Goal: Transaction & Acquisition: Obtain resource

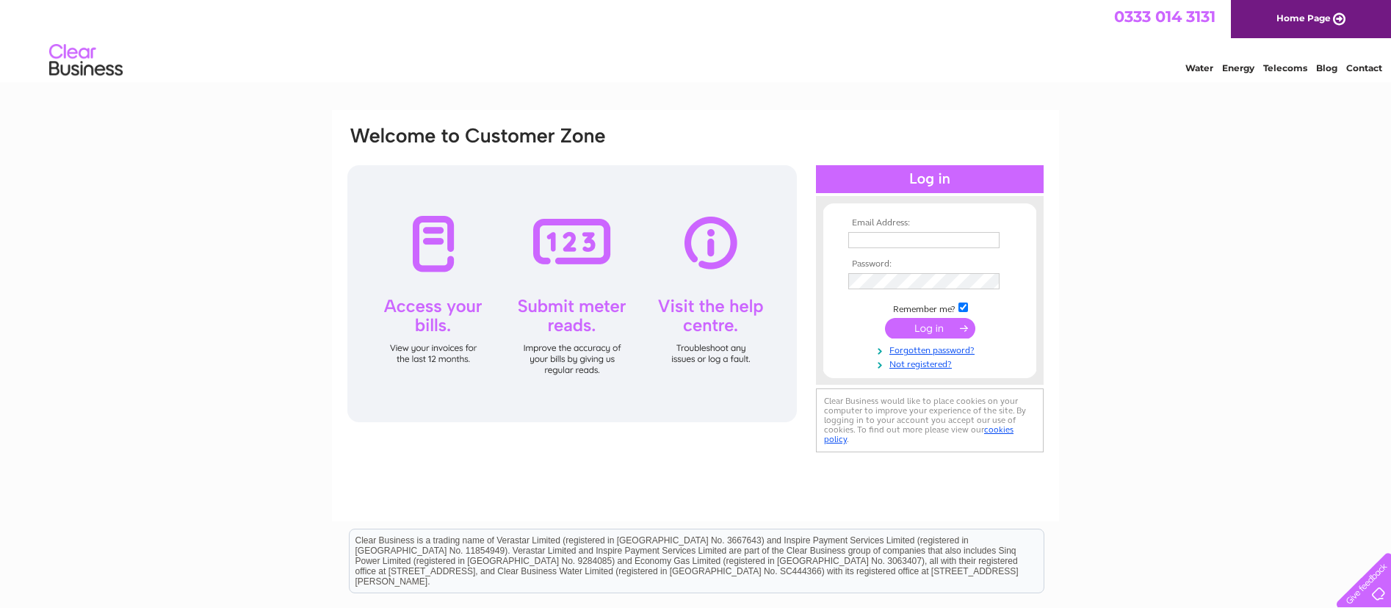
click at [868, 242] on input "text" at bounding box center [923, 240] width 151 height 16
type input "info@khotahstone.com"
click at [885, 319] on input "submit" at bounding box center [930, 329] width 90 height 21
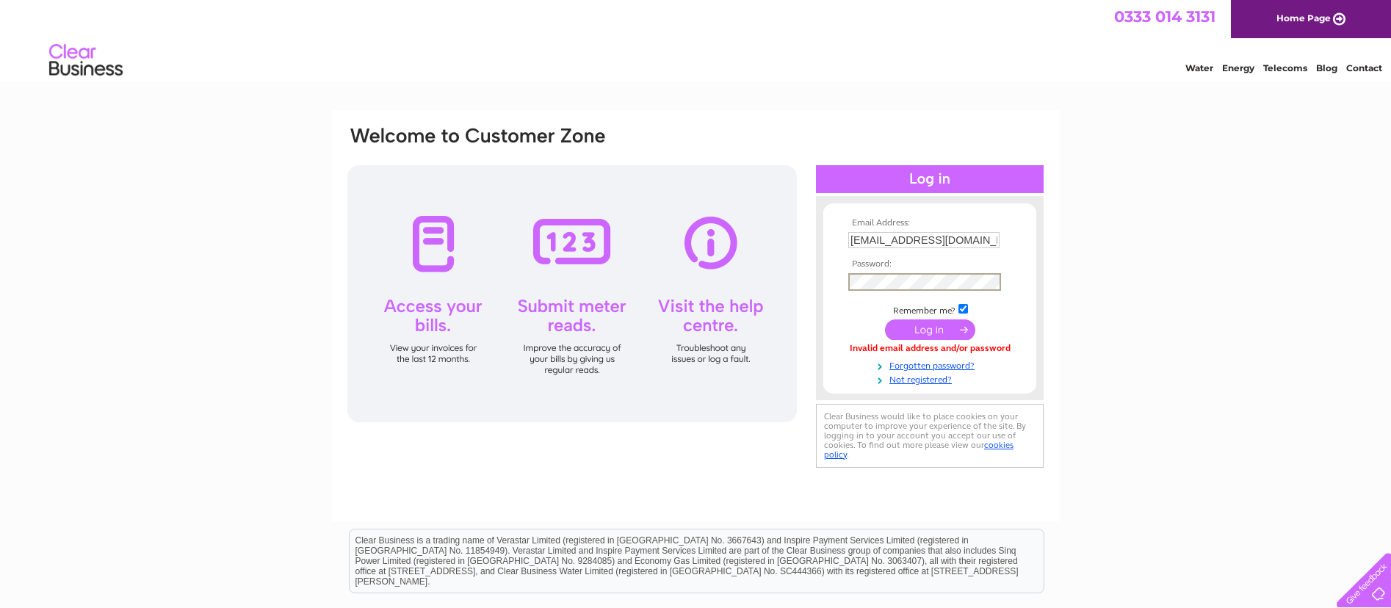
click at [885, 319] on input "submit" at bounding box center [930, 329] width 90 height 21
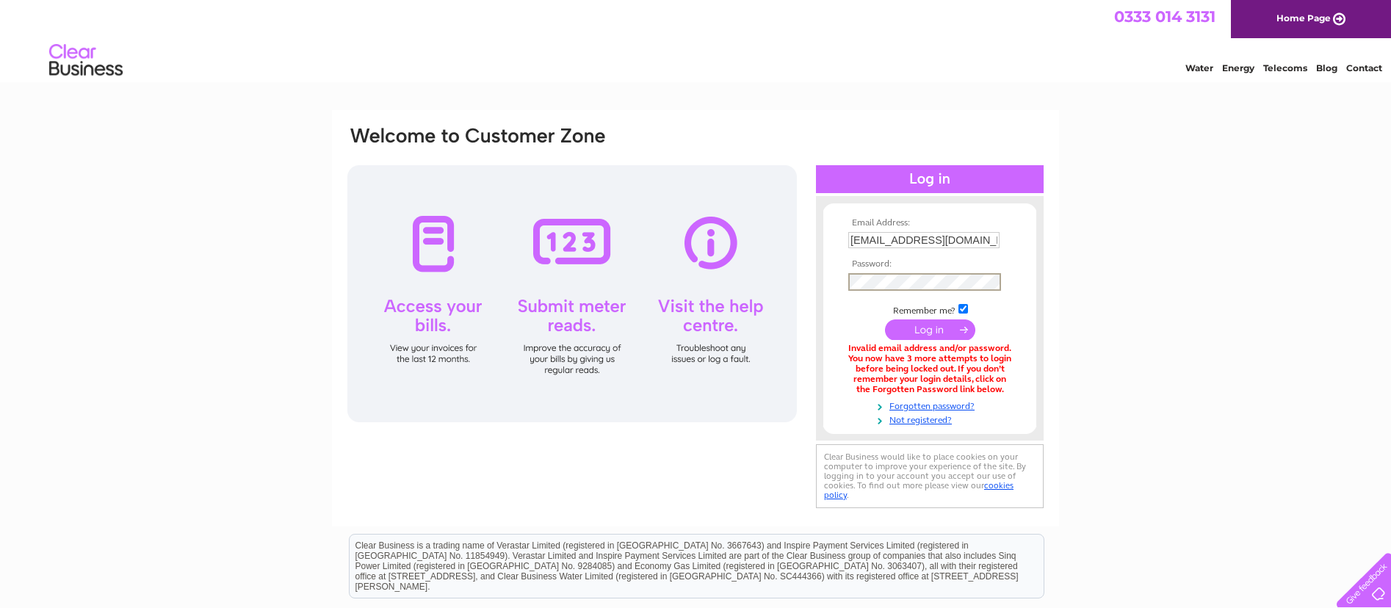
click at [885, 319] on input "submit" at bounding box center [930, 329] width 90 height 21
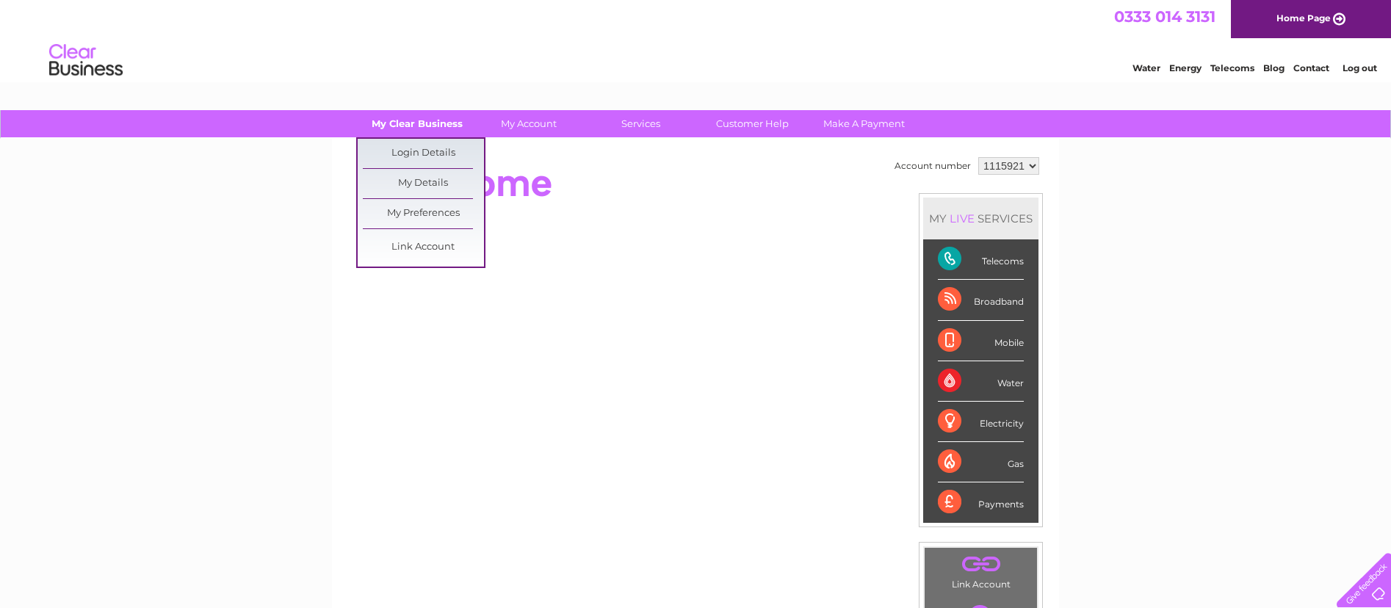
click at [420, 129] on link "My Clear Business" at bounding box center [417, 123] width 121 height 27
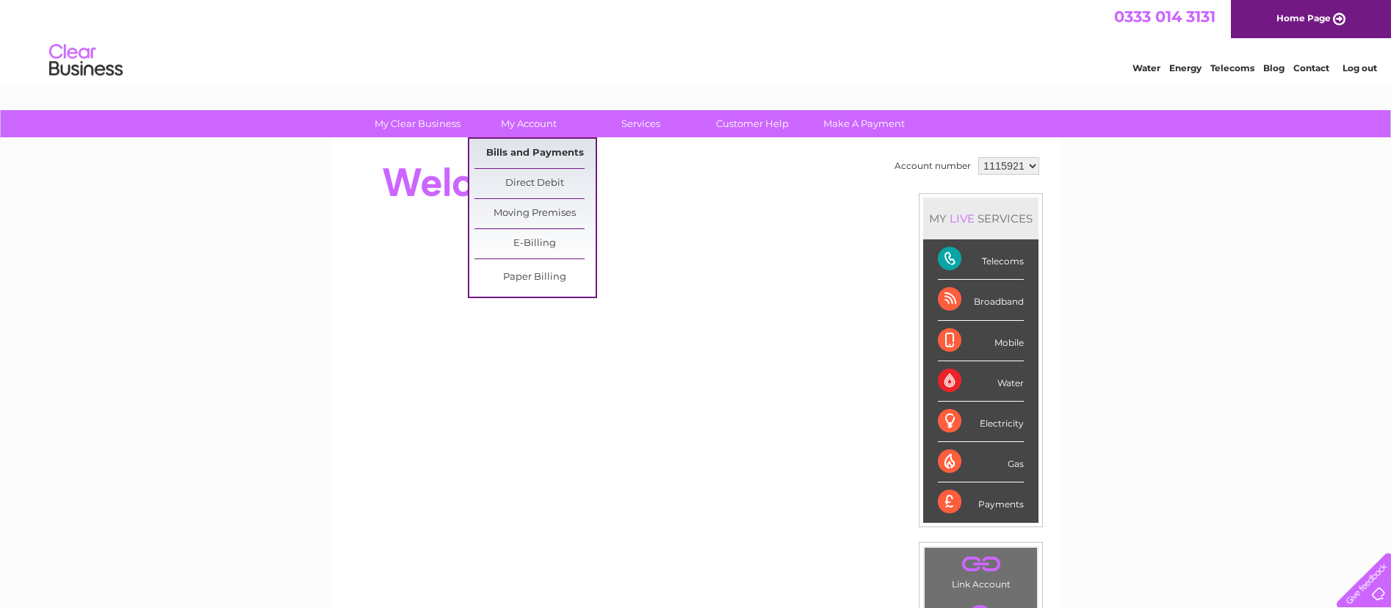
click at [534, 153] on link "Bills and Payments" at bounding box center [534, 153] width 121 height 29
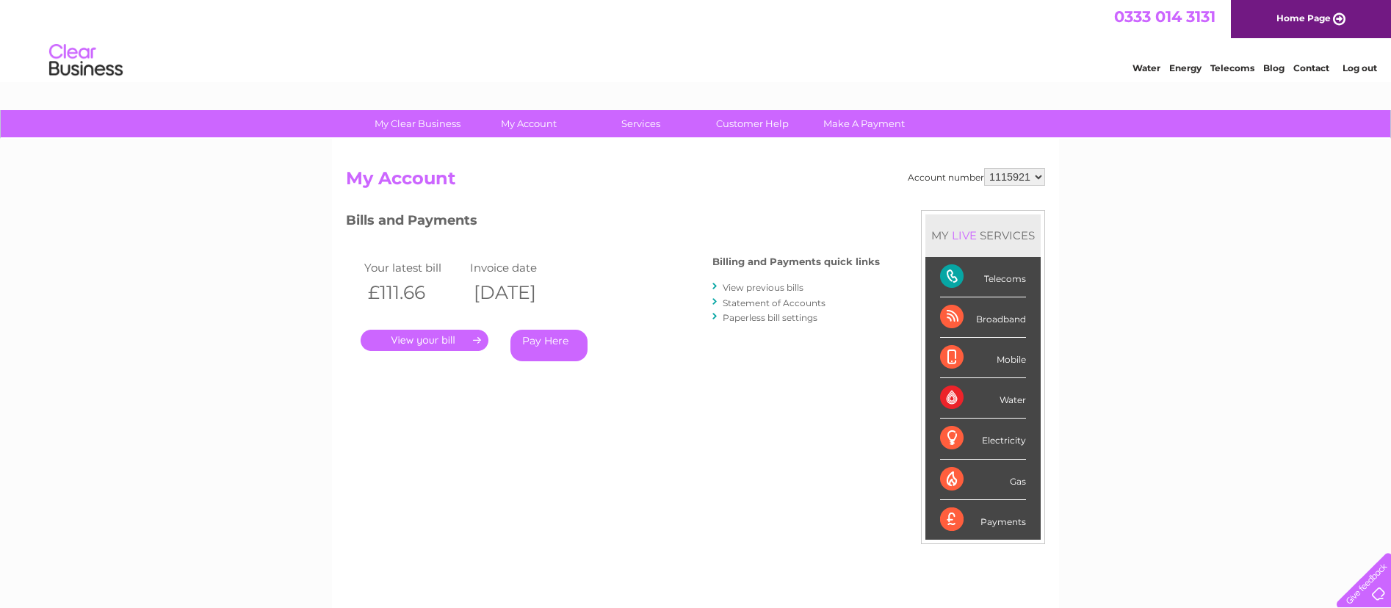
click at [420, 338] on link "." at bounding box center [425, 340] width 128 height 21
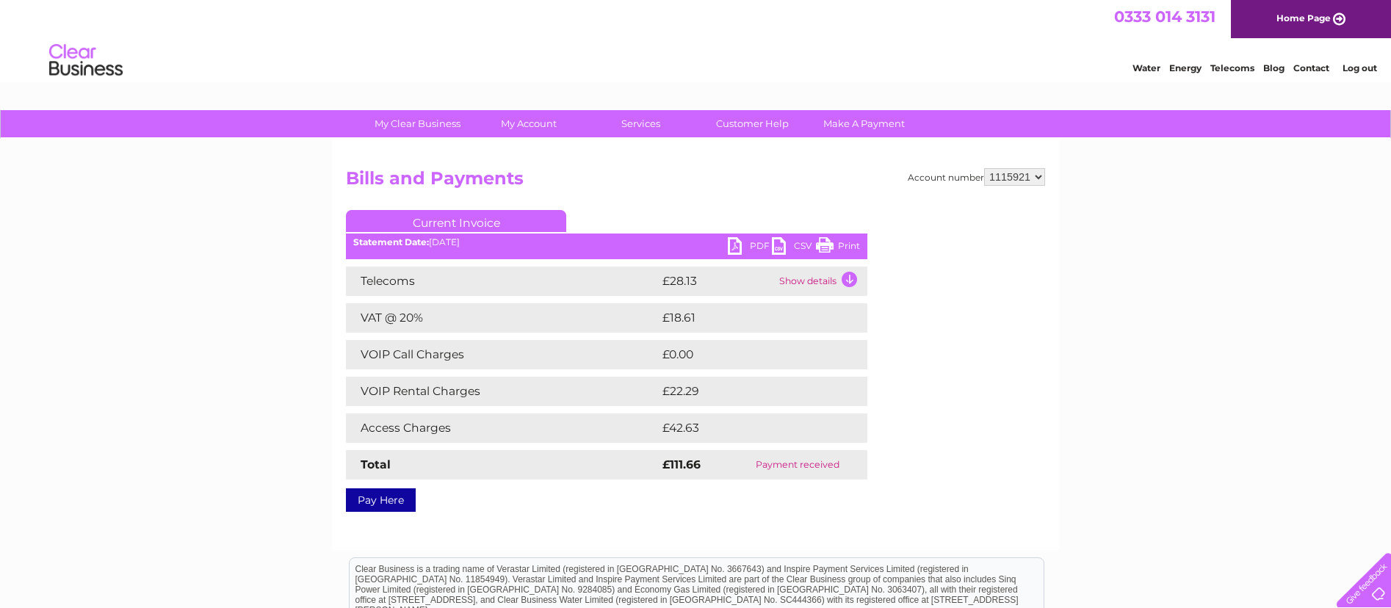
click at [750, 247] on link "PDF" at bounding box center [750, 247] width 44 height 21
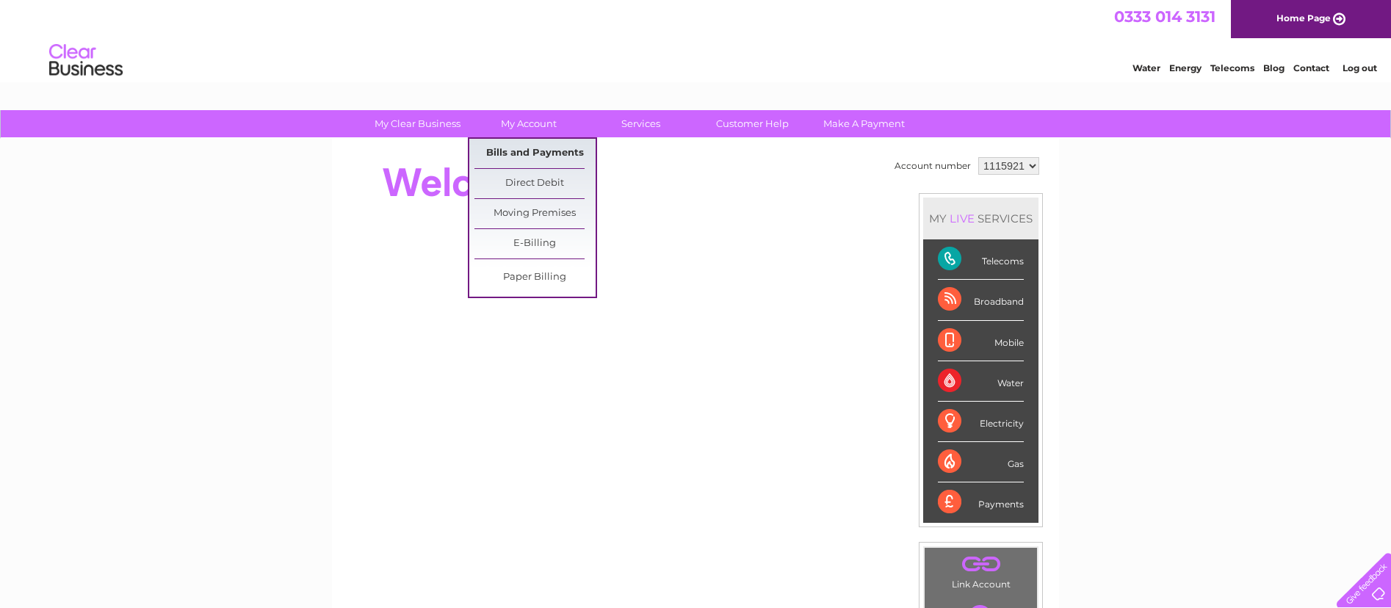
click at [509, 145] on link "Bills and Payments" at bounding box center [534, 153] width 121 height 29
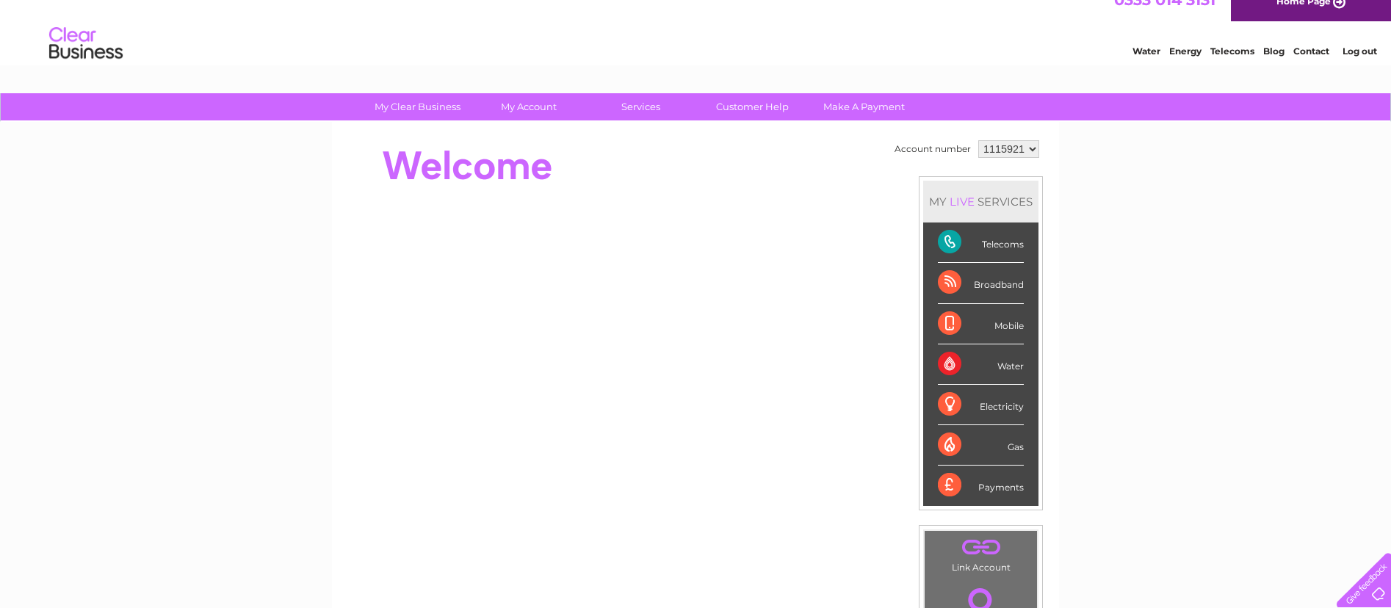
scroll to position [18, 0]
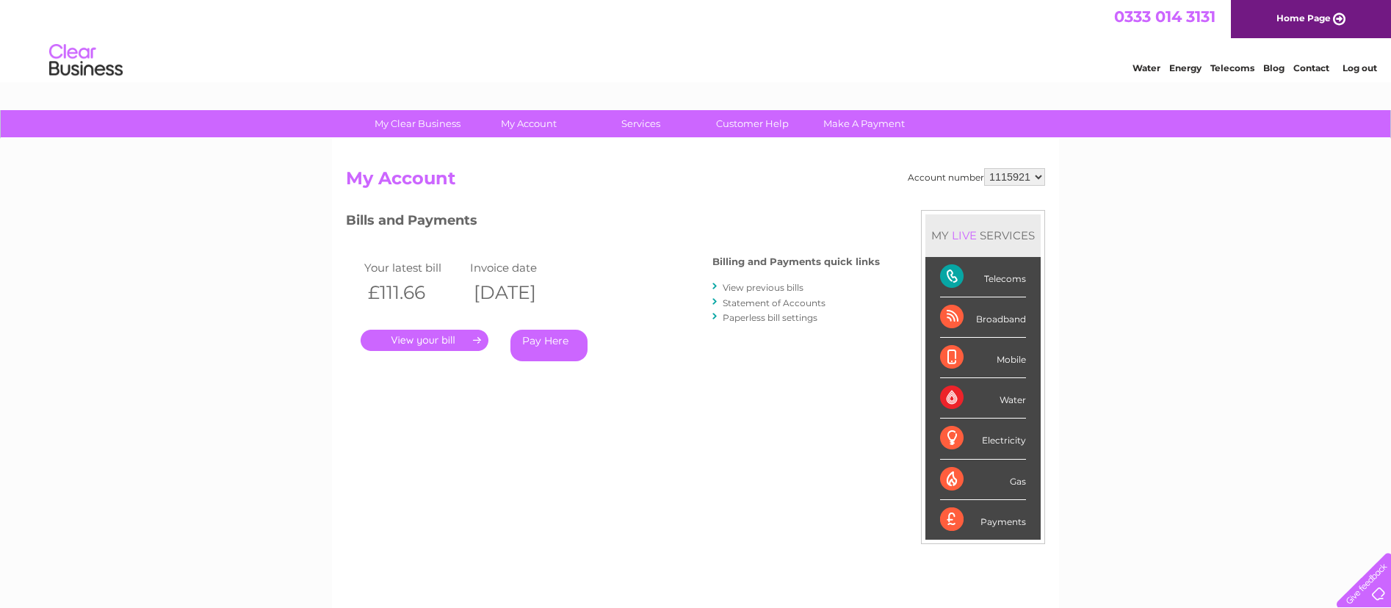
click at [740, 285] on link "View previous bills" at bounding box center [763, 287] width 81 height 11
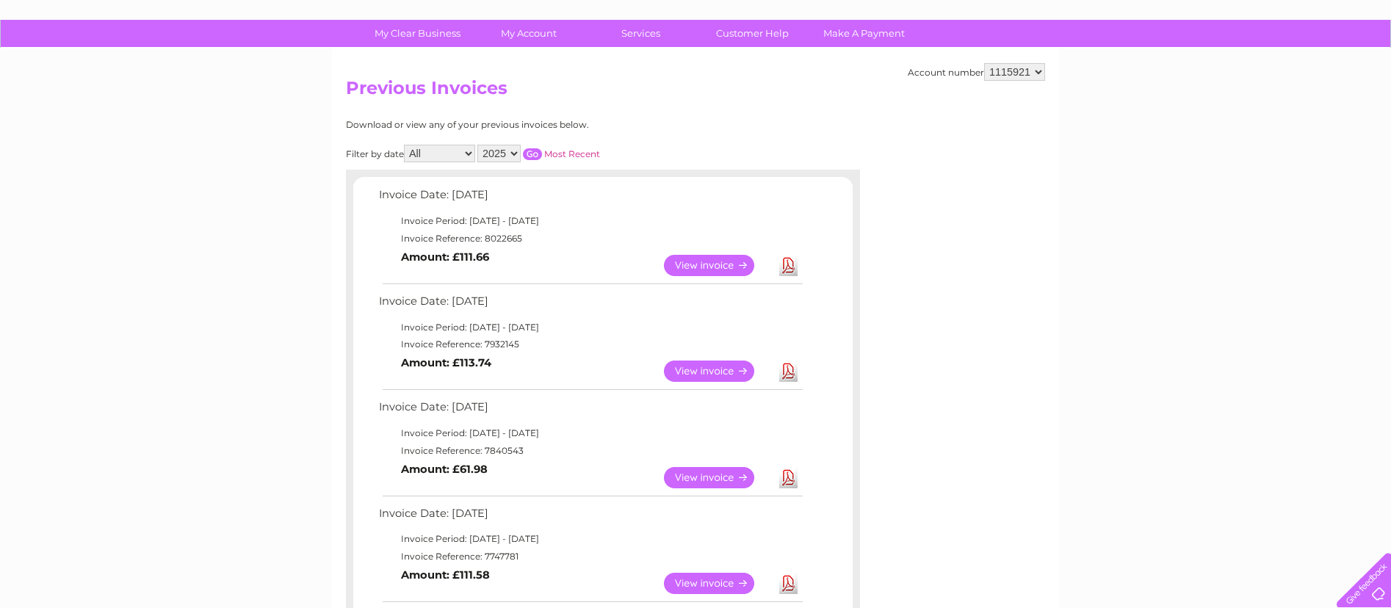
scroll to position [91, 0]
click at [787, 473] on link "Download" at bounding box center [788, 476] width 18 height 21
